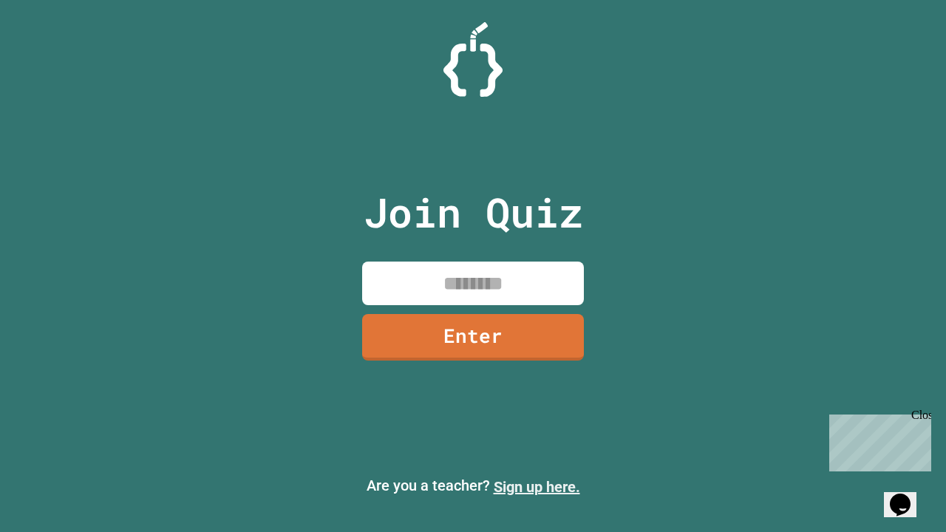
click at [536, 487] on link "Sign up here." at bounding box center [536, 487] width 86 height 18
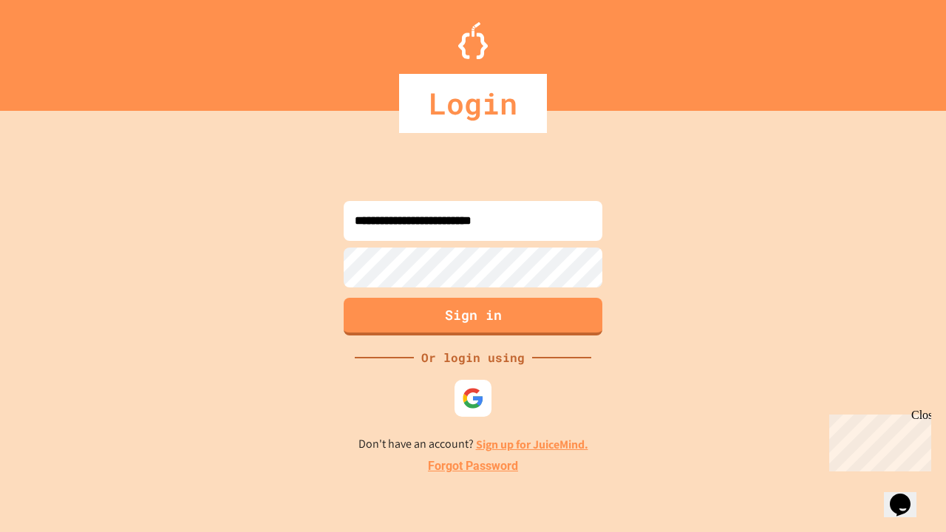
type input "**********"
